Goal: Check status: Check status

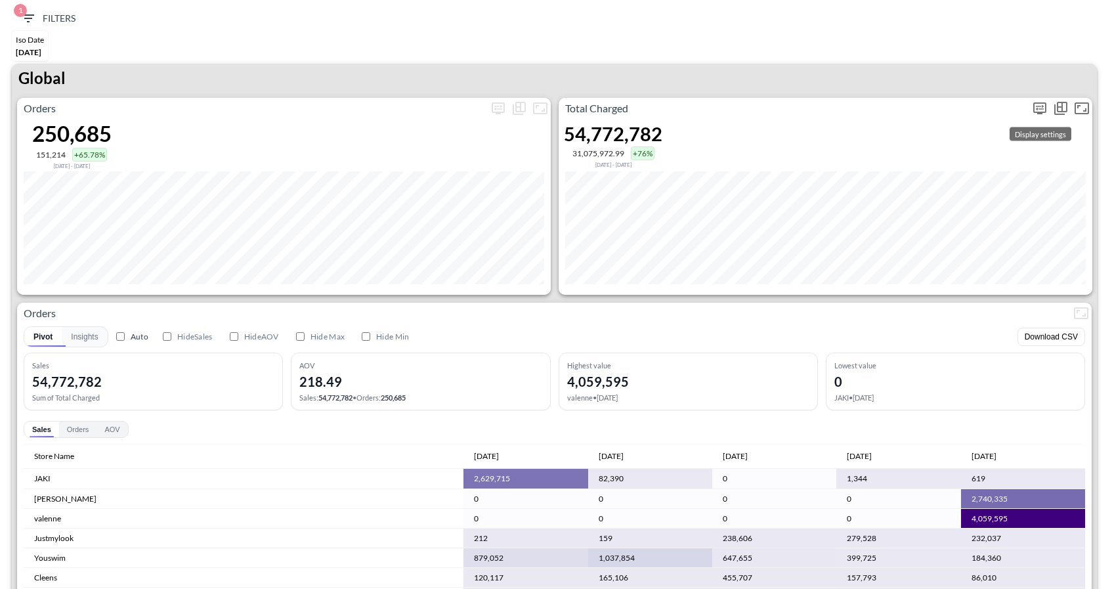
click at [1043, 112] on icon "more" at bounding box center [1039, 108] width 13 height 12
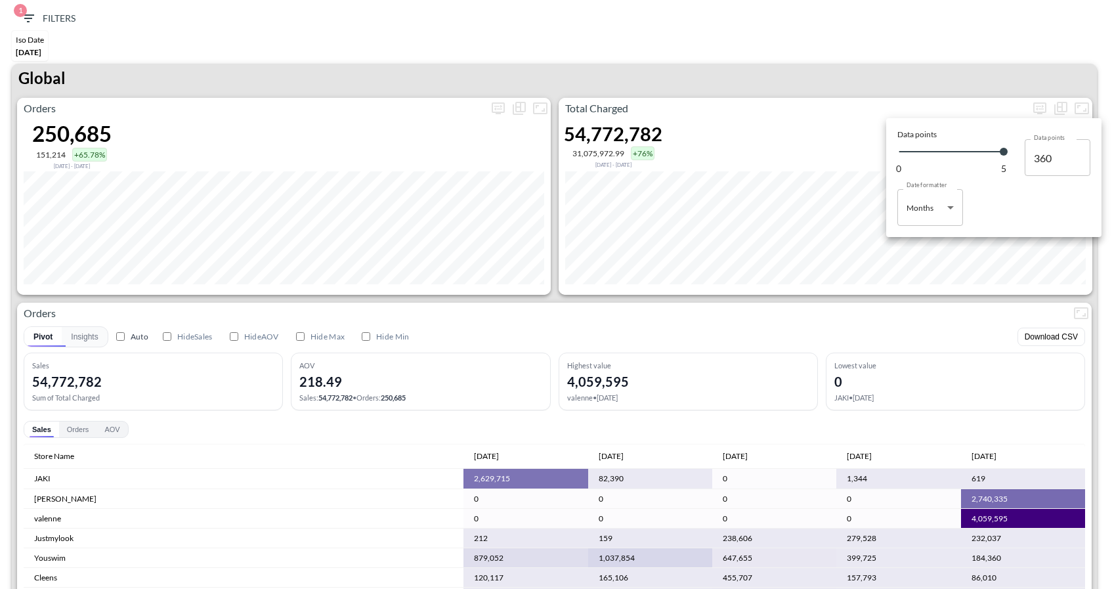
click at [909, 204] on body "BI.P.EYE, Interactive Analytics Dashboards 1 Filters Iso Date May 01, 2025 Glob…" at bounding box center [556, 294] width 1112 height 589
click at [921, 243] on div "Days" at bounding box center [915, 241] width 17 height 12
type input "Days"
type input "152"
click at [906, 84] on div at bounding box center [556, 294] width 1112 height 589
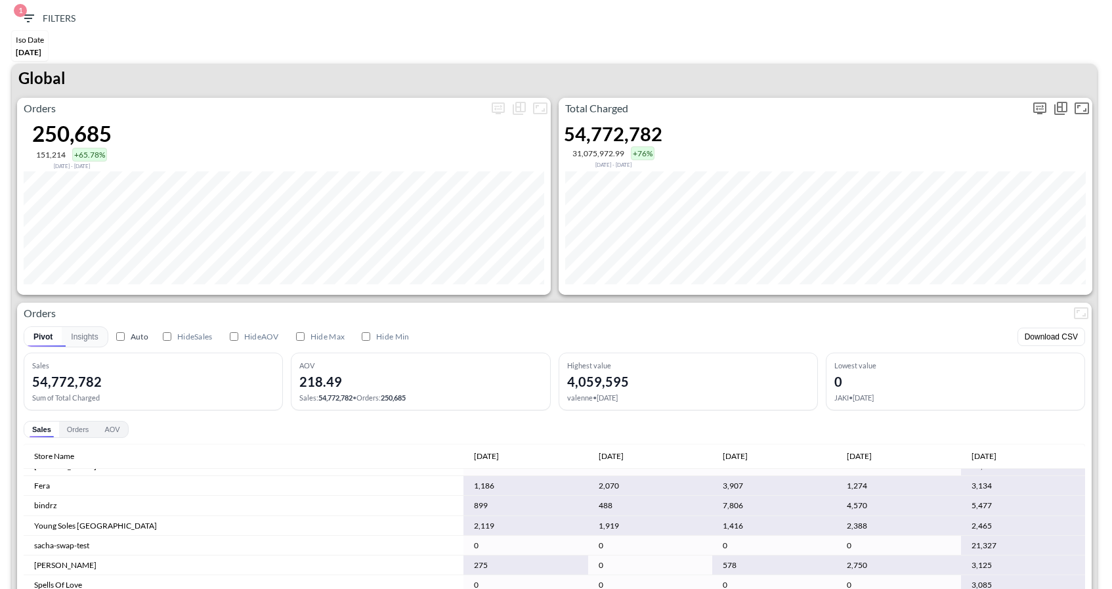
click at [1040, 110] on icon "more" at bounding box center [1039, 108] width 13 height 12
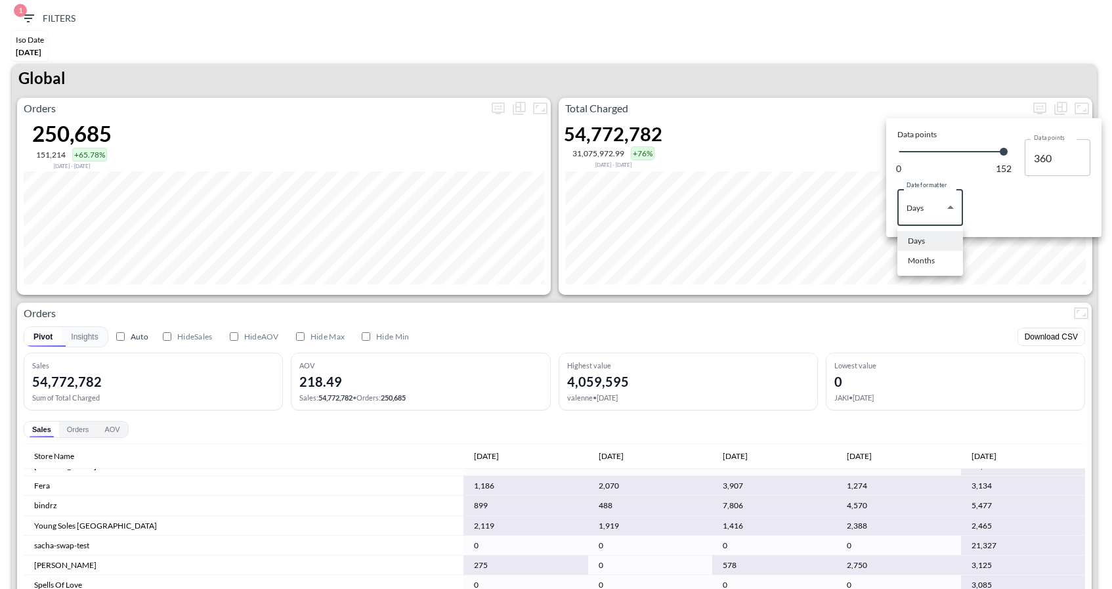
click at [922, 213] on body "BI.P.EYE, Interactive Analytics Dashboards 1 Filters Iso Date May 01, 2025 Glob…" at bounding box center [556, 294] width 1112 height 589
click at [920, 266] on li "Months" at bounding box center [930, 261] width 66 height 20
type input "Months"
click at [961, 59] on div at bounding box center [556, 294] width 1112 height 589
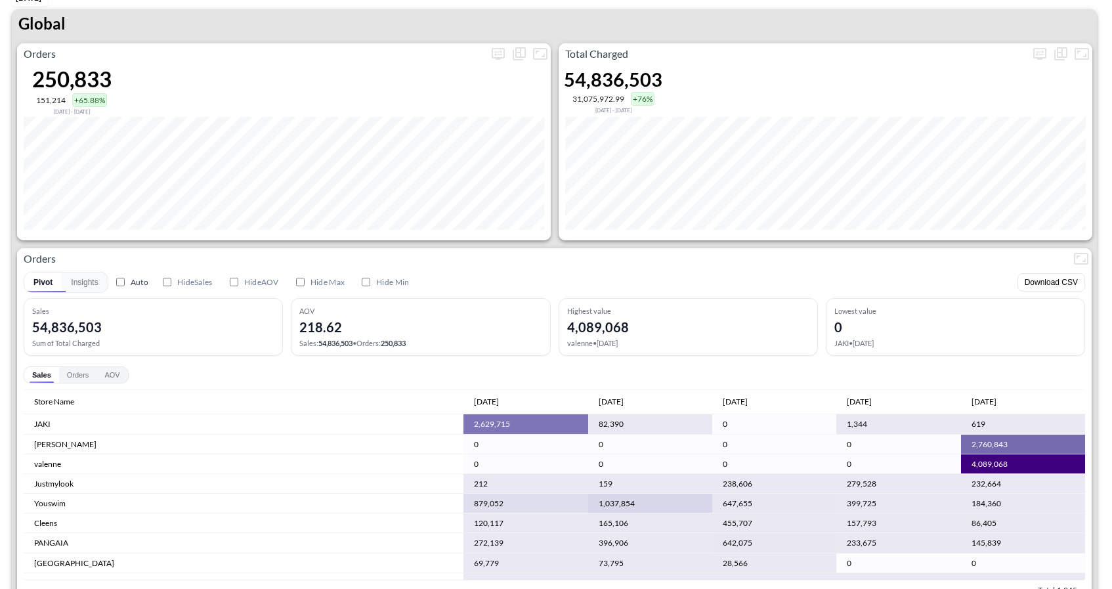
scroll to position [55, 0]
click at [1039, 54] on icon "more" at bounding box center [1039, 53] width 16 height 16
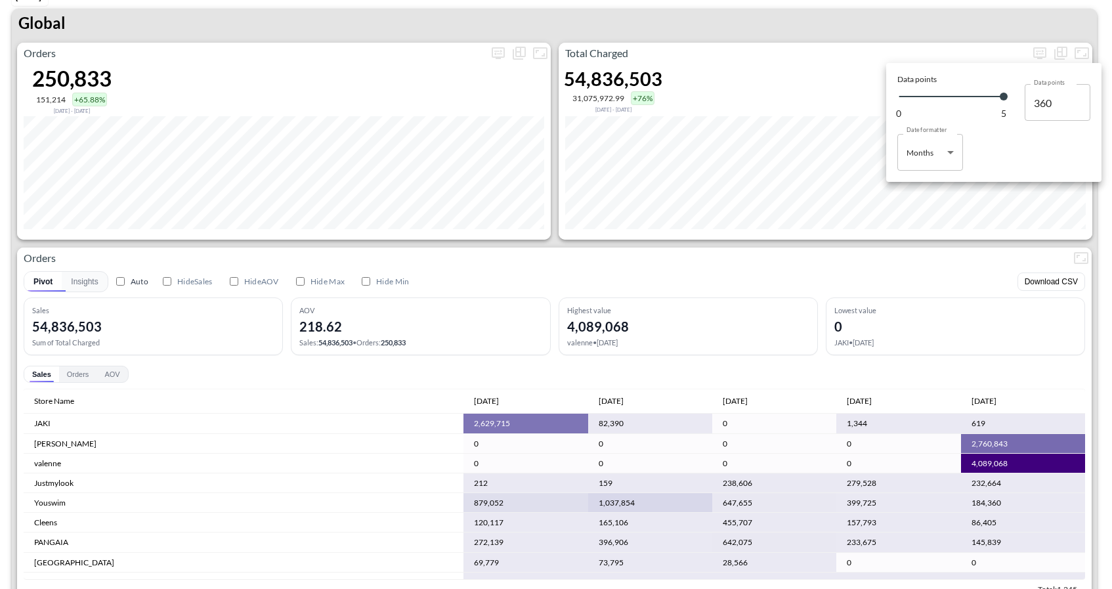
click at [934, 156] on body "BI.P.EYE, Interactive Analytics Dashboards 1 Filters Iso Date May 01, 2025 Glob…" at bounding box center [556, 294] width 1112 height 589
click at [933, 191] on li "Days" at bounding box center [930, 186] width 66 height 20
type input "Days"
type input "152"
click at [817, 262] on div at bounding box center [556, 294] width 1112 height 589
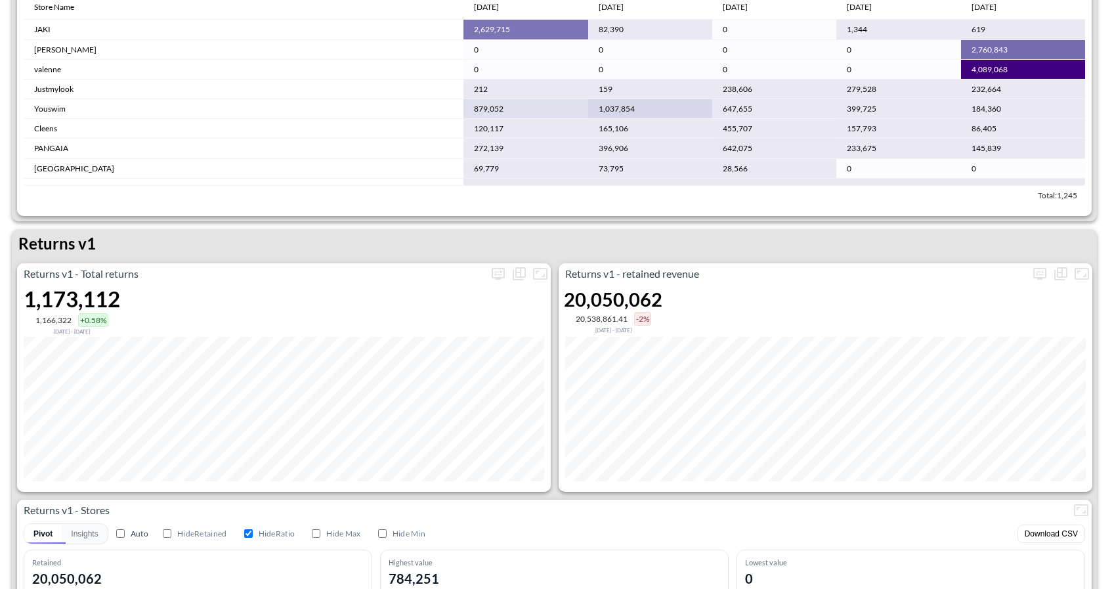
scroll to position [383, 0]
